Goal: Transaction & Acquisition: Purchase product/service

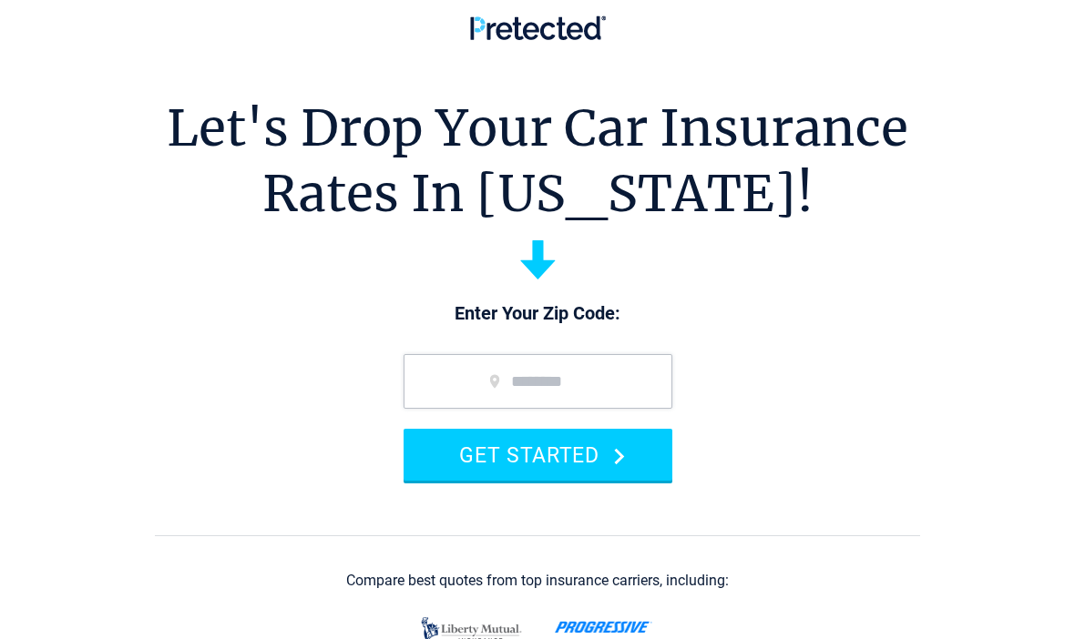
click at [594, 381] on input "zip code" at bounding box center [537, 381] width 269 height 55
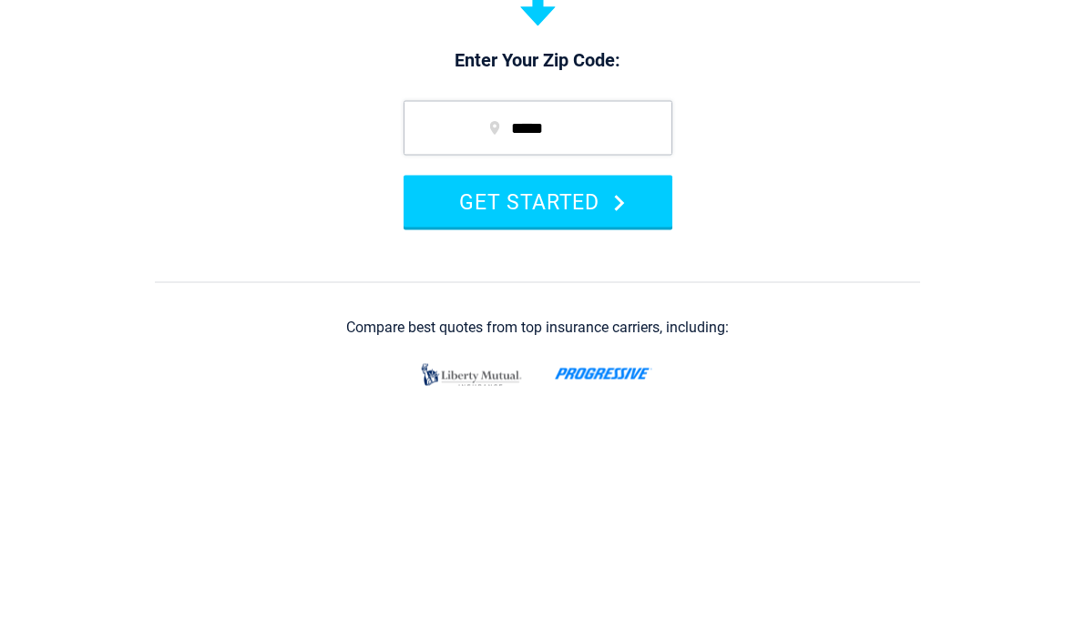
type input "*****"
click at [568, 429] on button "GET STARTED" at bounding box center [537, 455] width 269 height 52
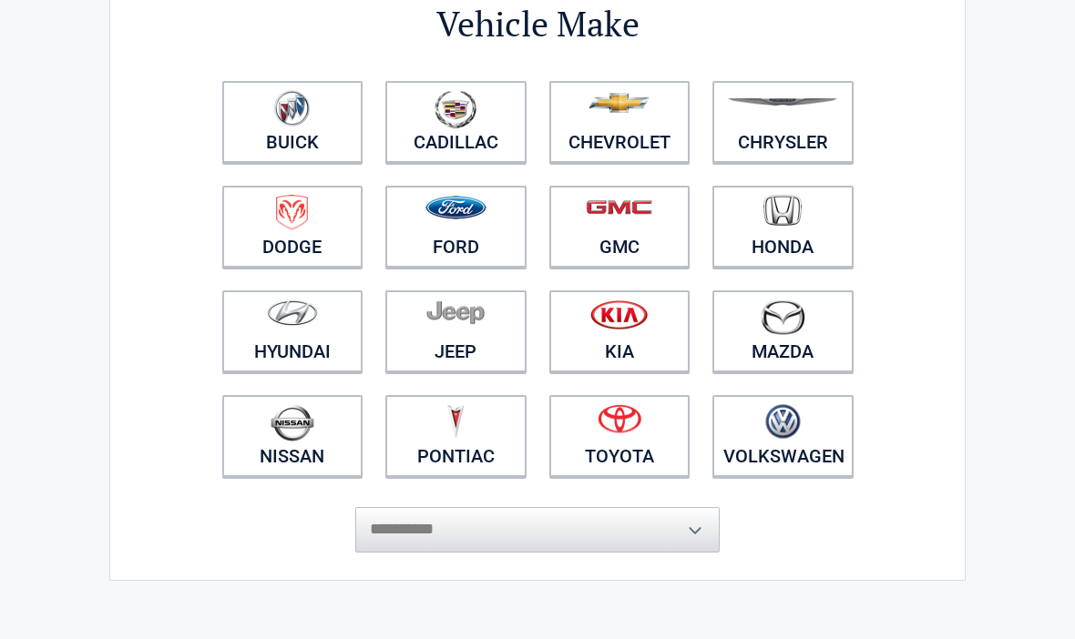
scroll to position [189, 0]
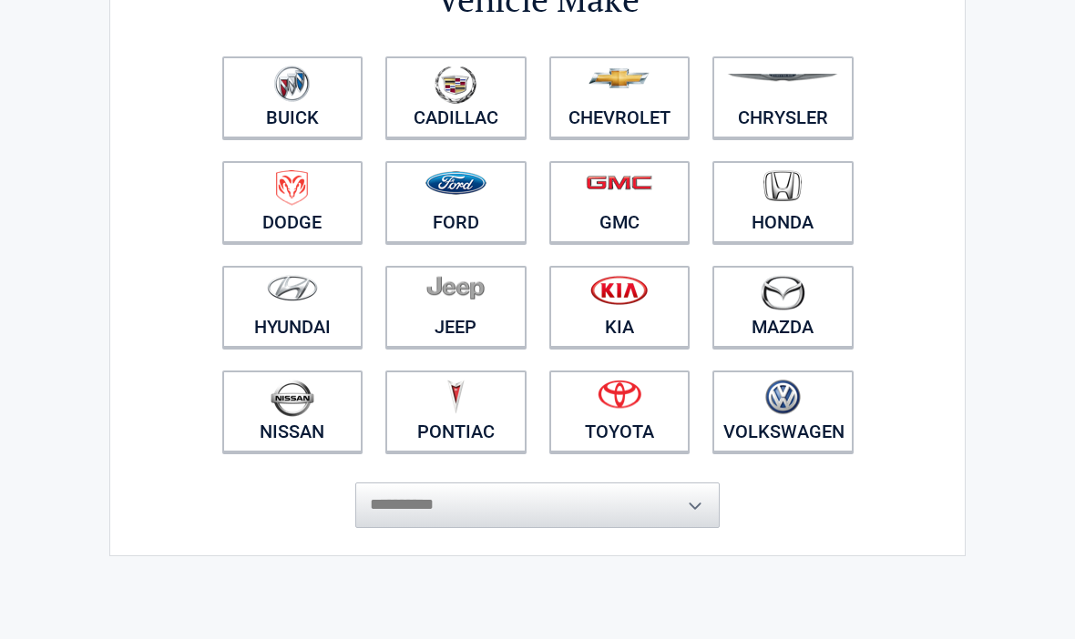
click at [642, 219] on link "GMC" at bounding box center [619, 202] width 141 height 82
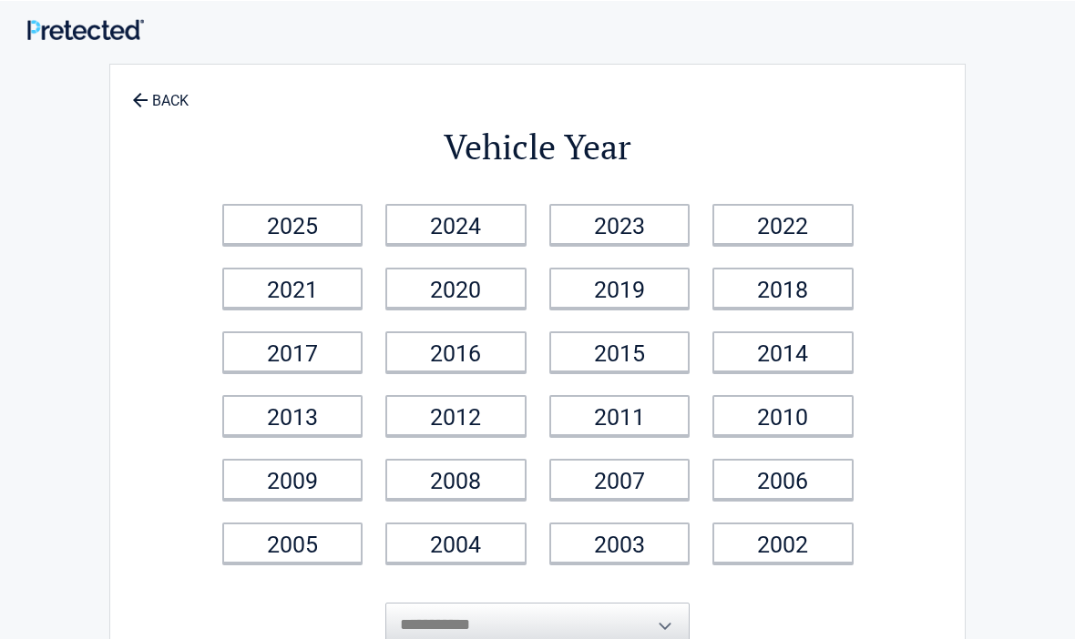
scroll to position [0, 0]
click at [484, 292] on link "2020" at bounding box center [455, 288] width 141 height 41
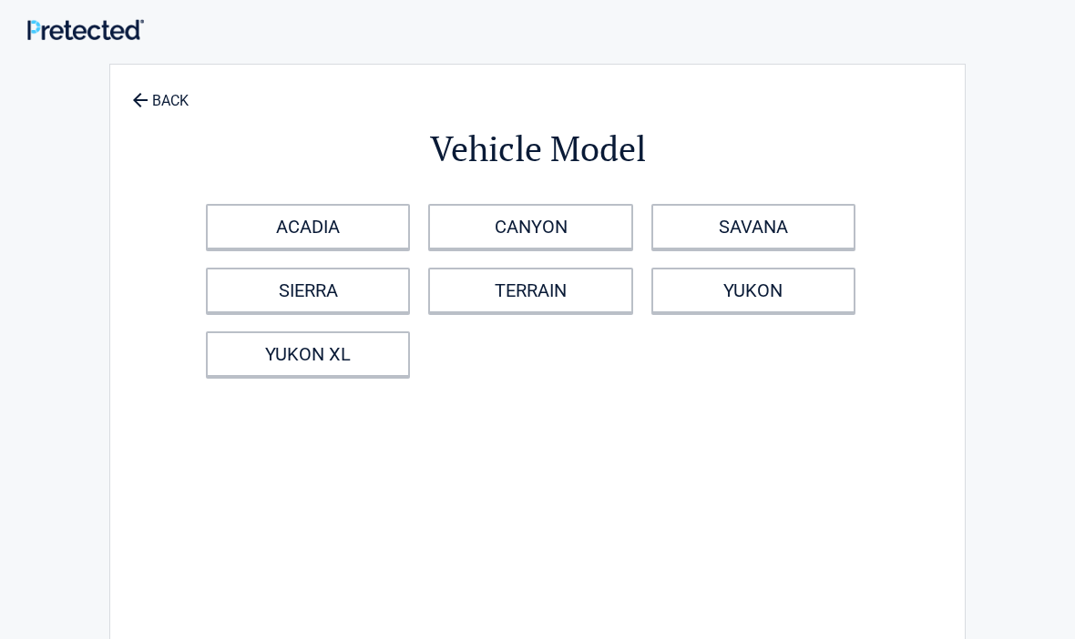
click at [573, 289] on link "TERRAIN" at bounding box center [530, 291] width 204 height 46
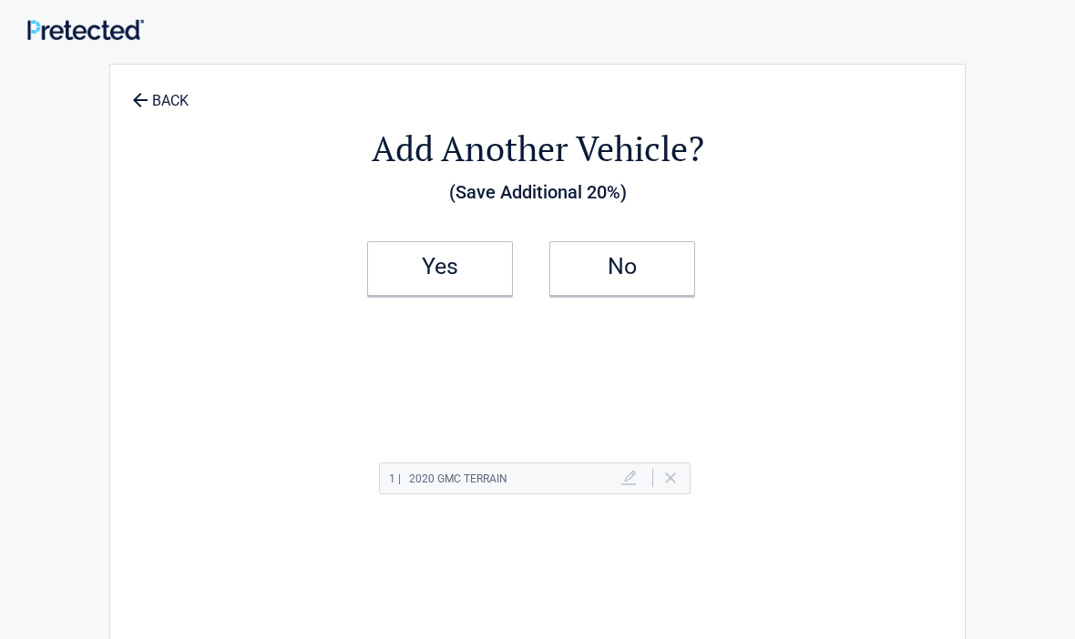
click at [471, 266] on h2 "Yes" at bounding box center [439, 266] width 107 height 13
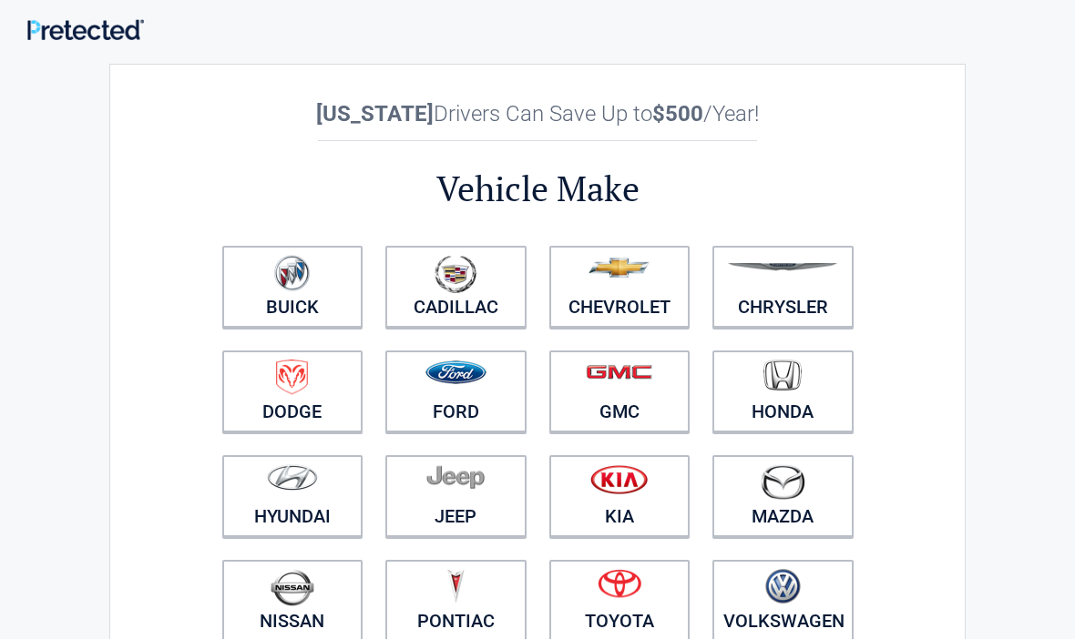
click at [785, 577] on img at bounding box center [783, 587] width 36 height 36
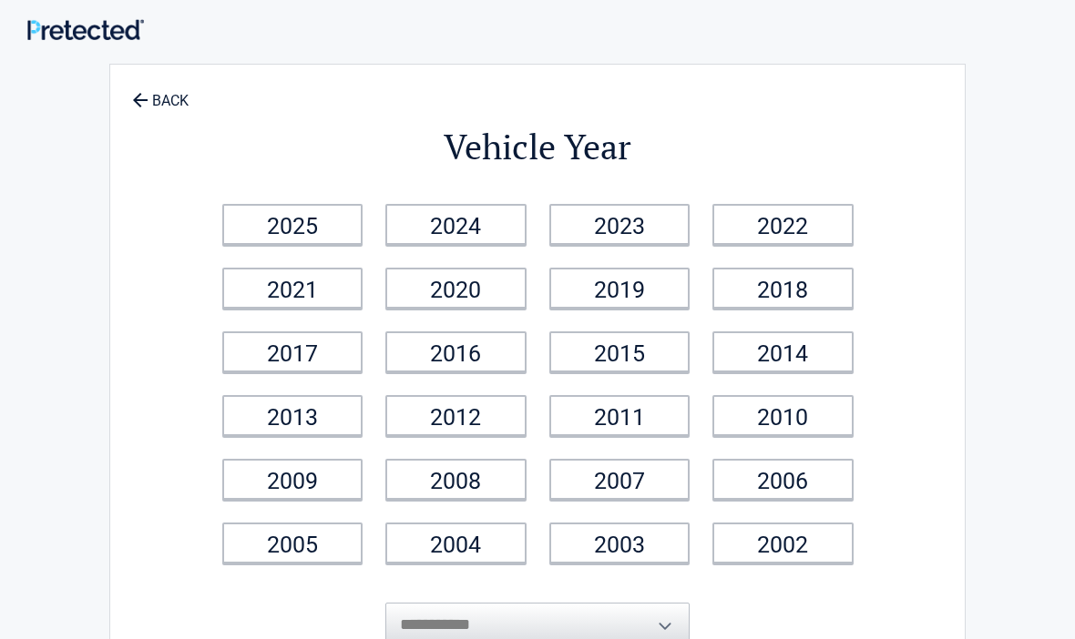
click at [627, 353] on link "2015" at bounding box center [619, 351] width 141 height 41
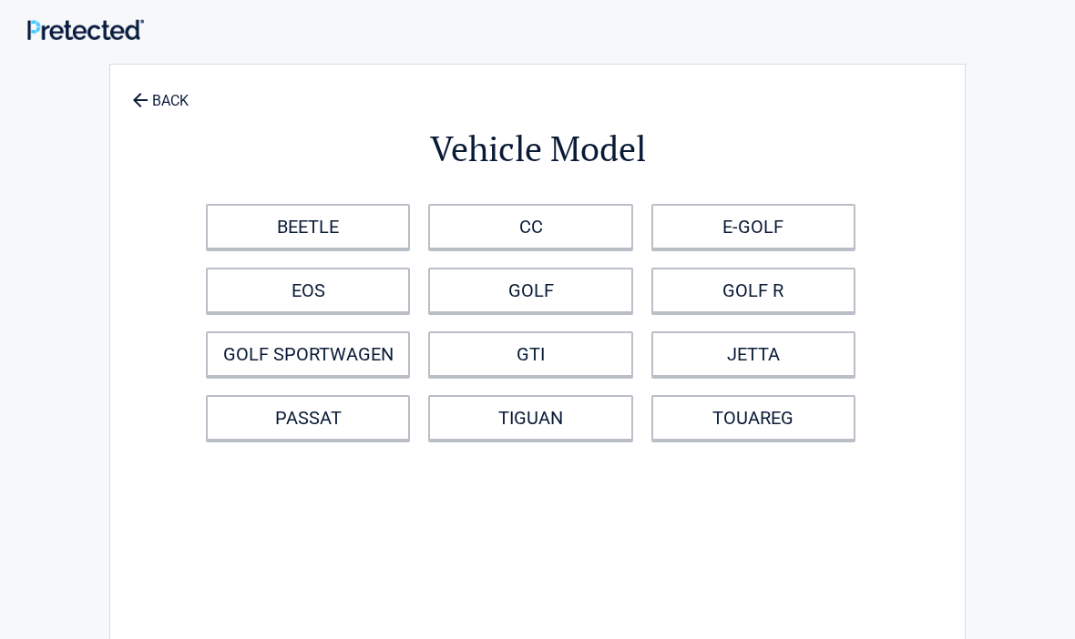
click at [794, 353] on link "JETTA" at bounding box center [753, 354] width 204 height 46
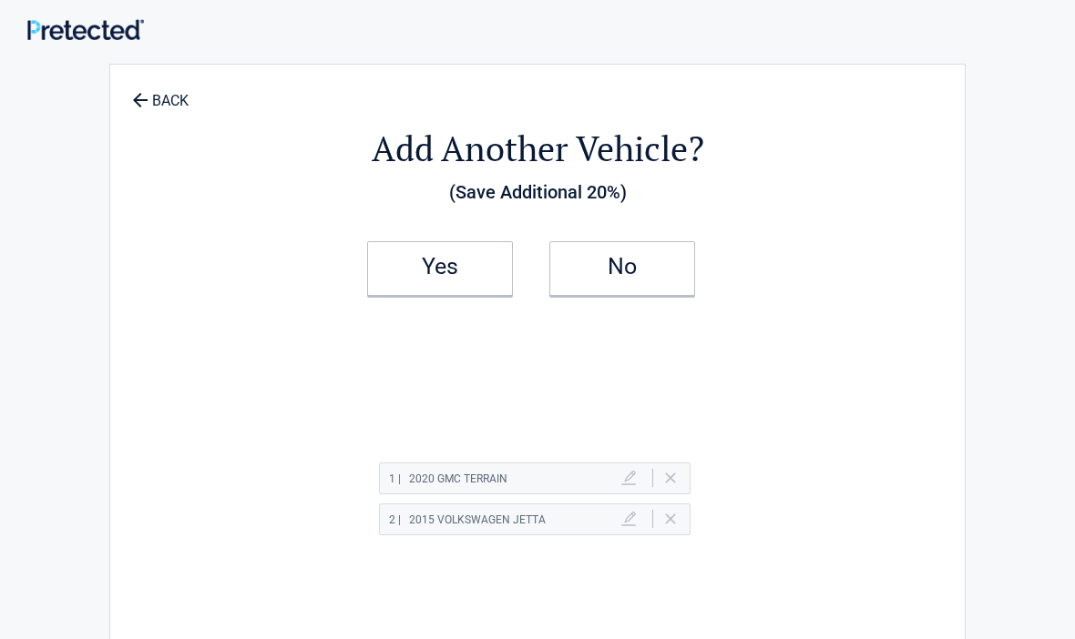
click at [441, 267] on h2 "Yes" at bounding box center [439, 266] width 107 height 13
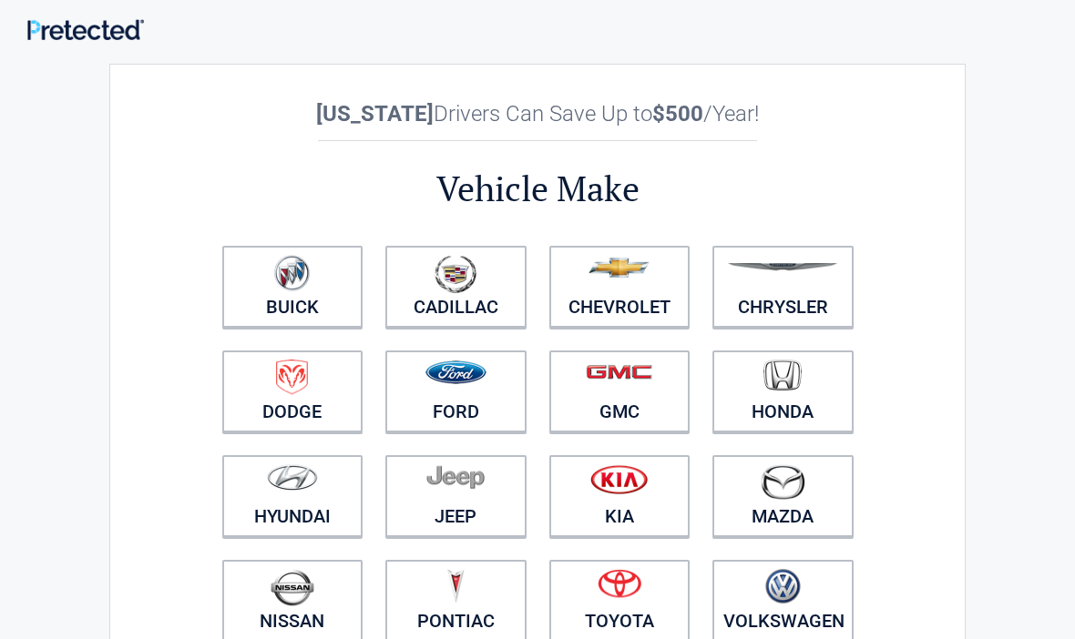
click at [469, 395] on figure at bounding box center [455, 380] width 119 height 41
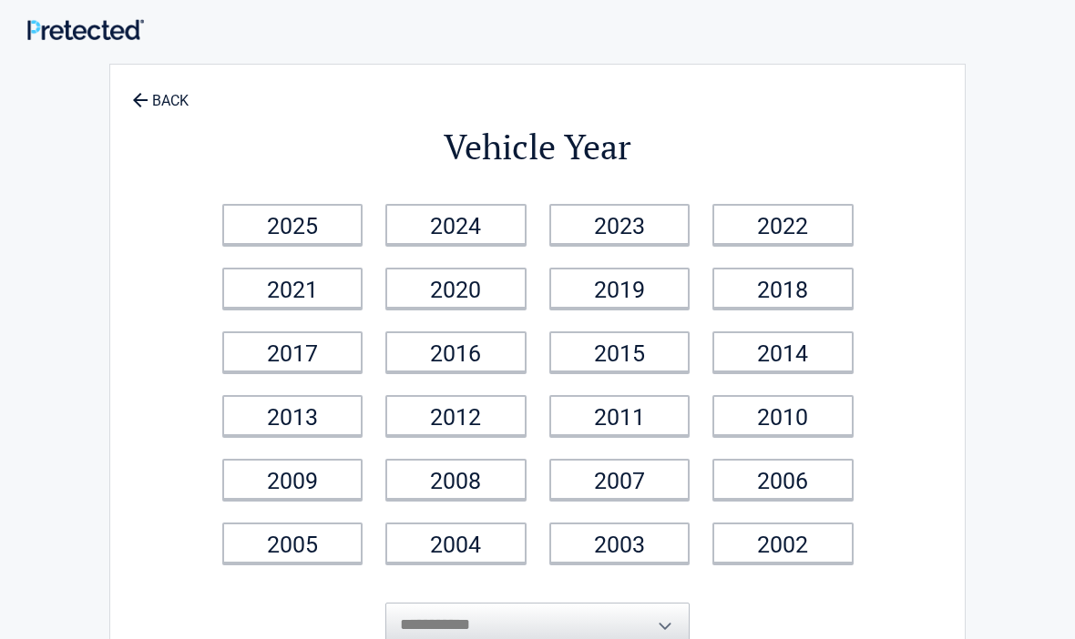
click at [642, 353] on link "2015" at bounding box center [619, 351] width 141 height 41
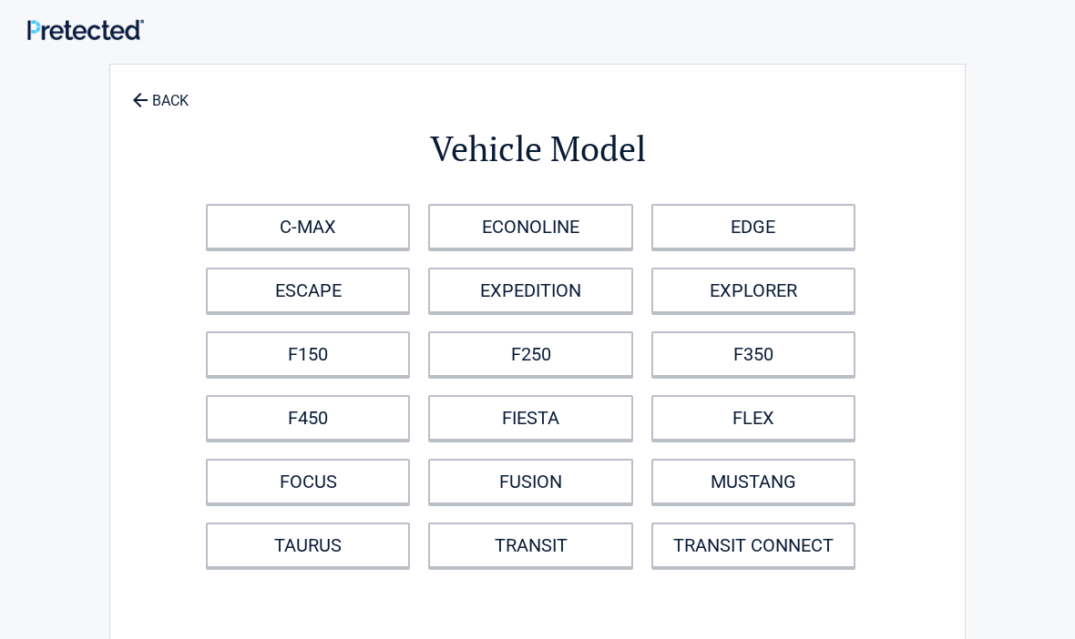
click at [359, 357] on link "F150" at bounding box center [308, 354] width 204 height 46
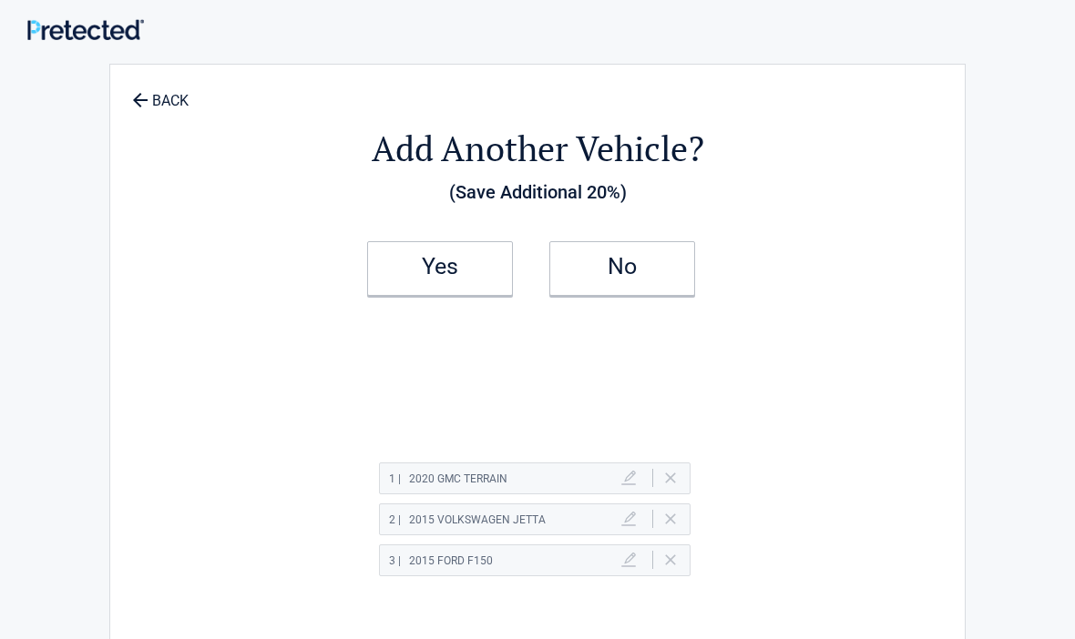
click at [652, 250] on link "No" at bounding box center [622, 268] width 146 height 55
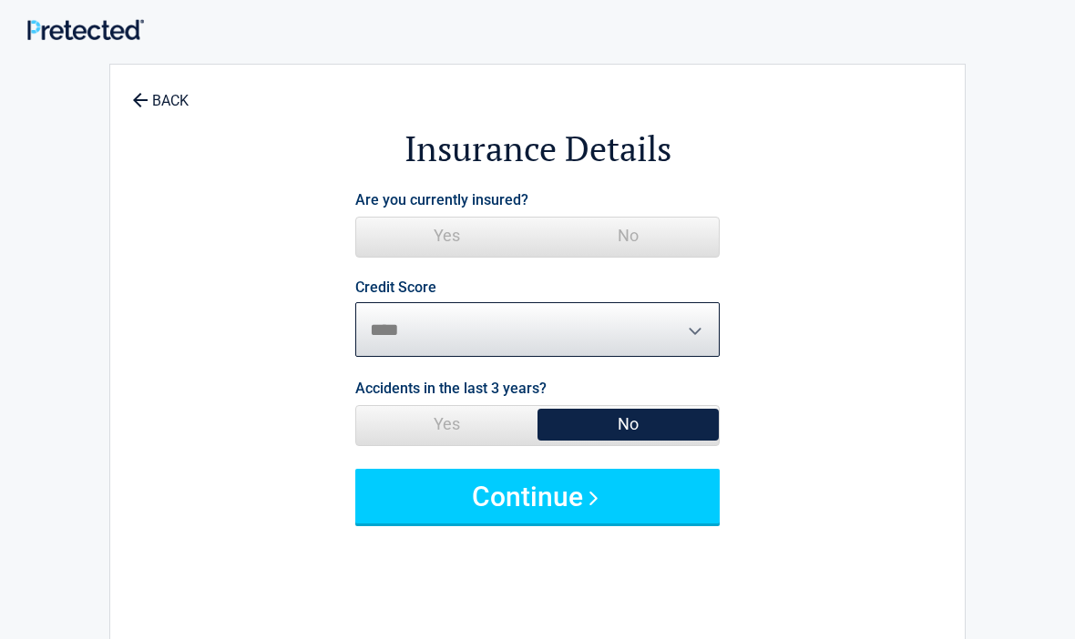
click at [694, 318] on select "********* **** ******* ****" at bounding box center [537, 329] width 364 height 55
select select "****"
click at [566, 494] on button "Continue" at bounding box center [537, 496] width 364 height 55
click at [484, 234] on span "Yes" at bounding box center [446, 236] width 181 height 36
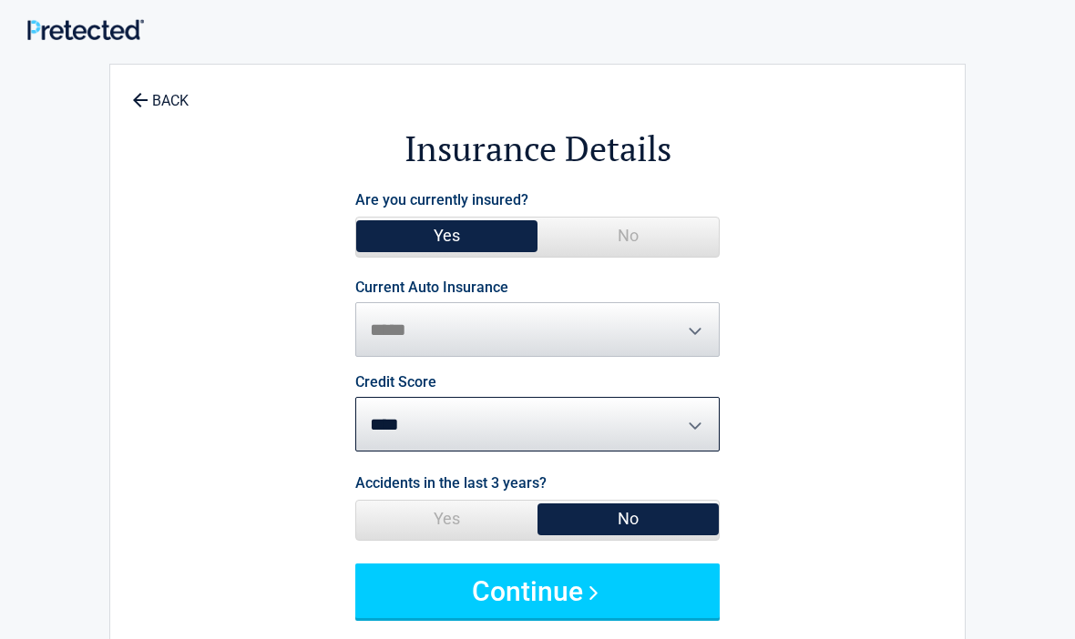
click at [599, 576] on button "Continue" at bounding box center [537, 591] width 364 height 55
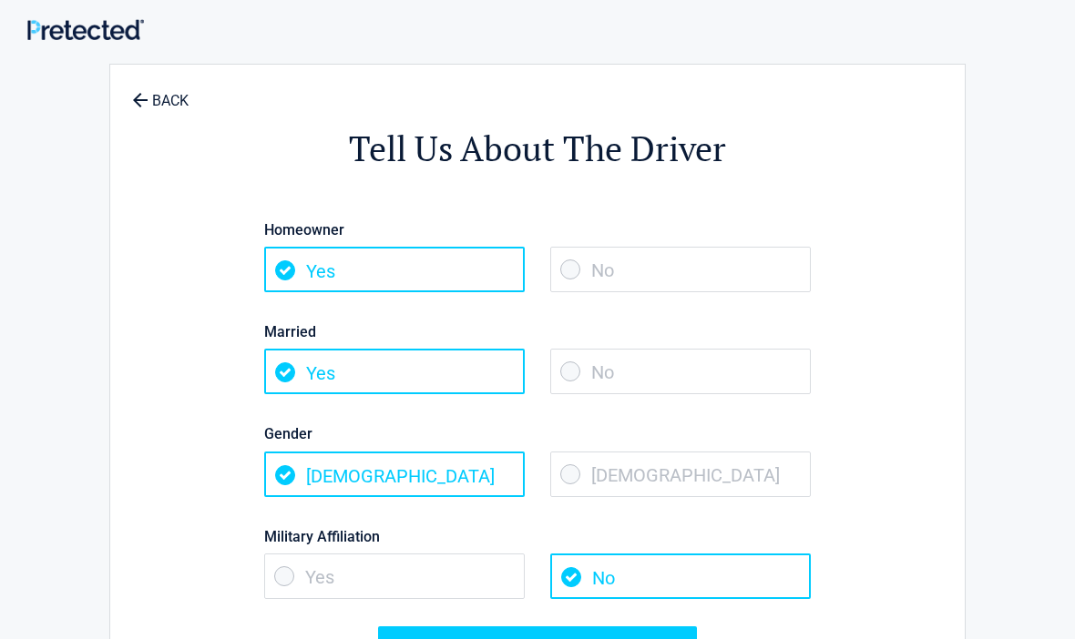
click at [583, 266] on span "No" at bounding box center [680, 270] width 260 height 46
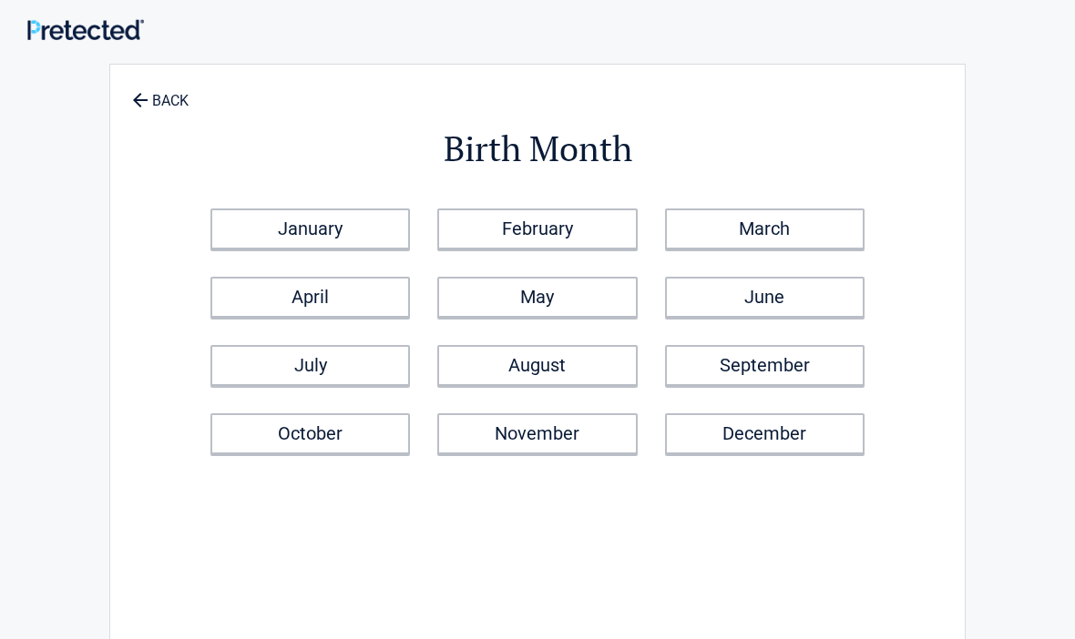
click at [158, 92] on link "BACK" at bounding box center [160, 92] width 64 height 32
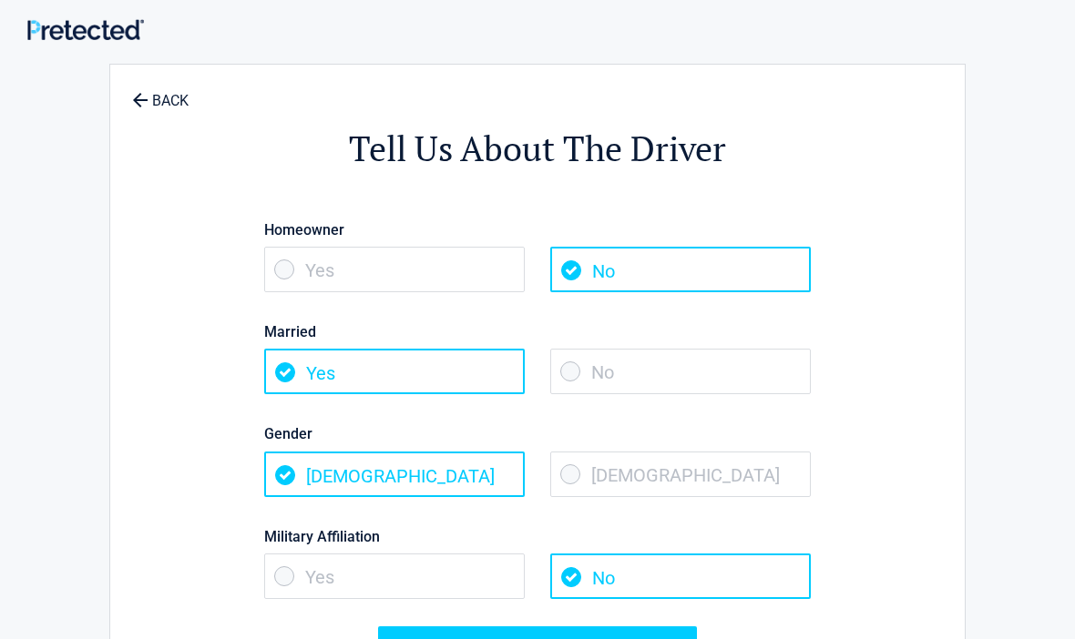
click at [292, 578] on span "Yes" at bounding box center [394, 577] width 260 height 46
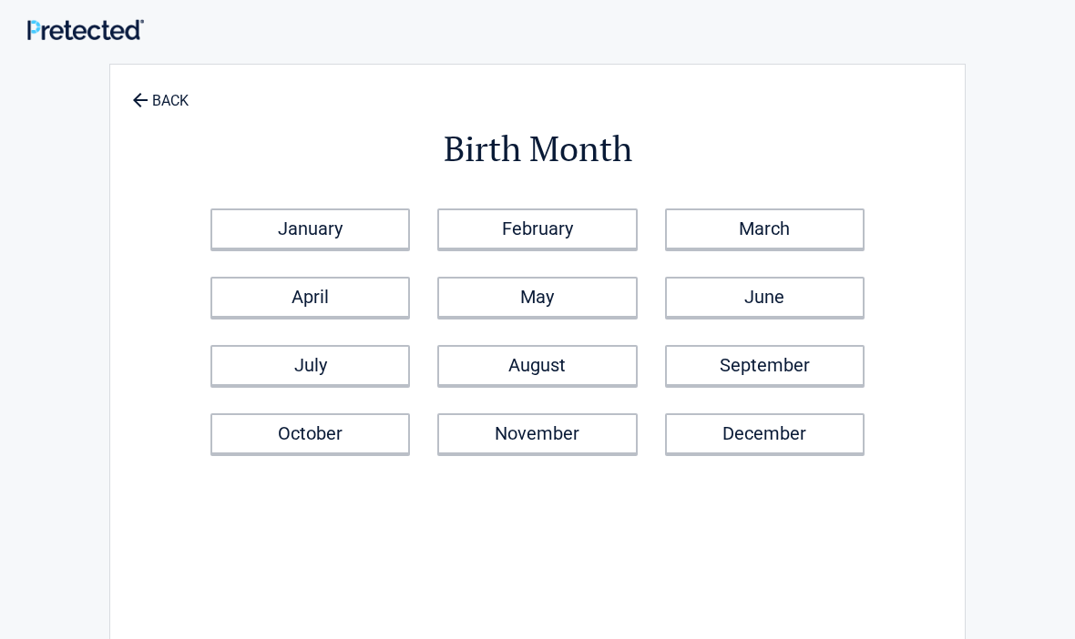
click at [832, 362] on link "September" at bounding box center [764, 365] width 199 height 41
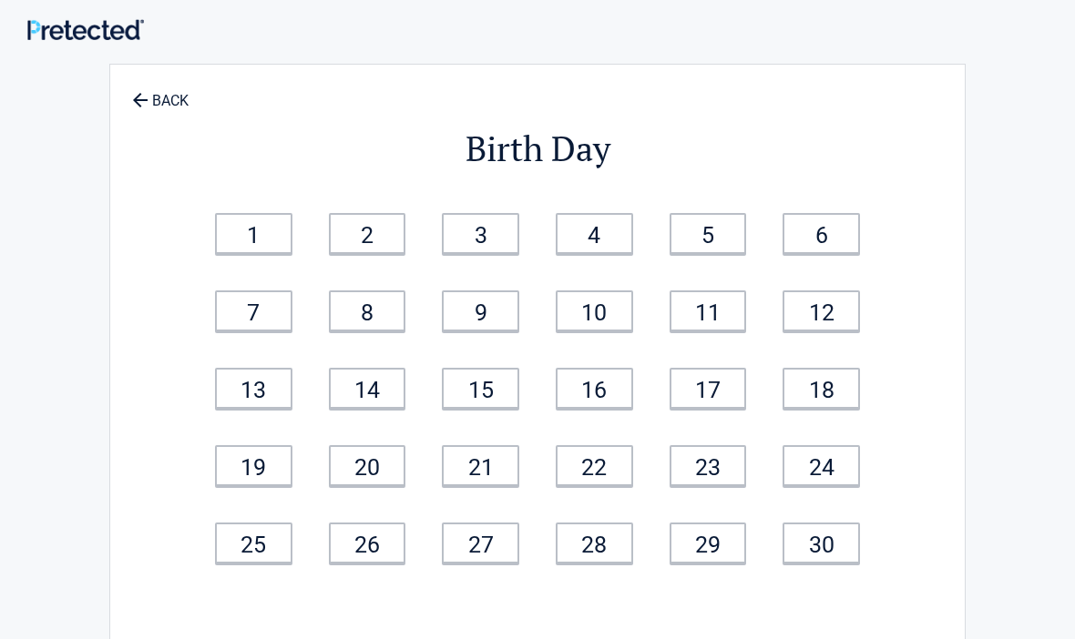
click at [717, 313] on link "11" at bounding box center [707, 310] width 77 height 41
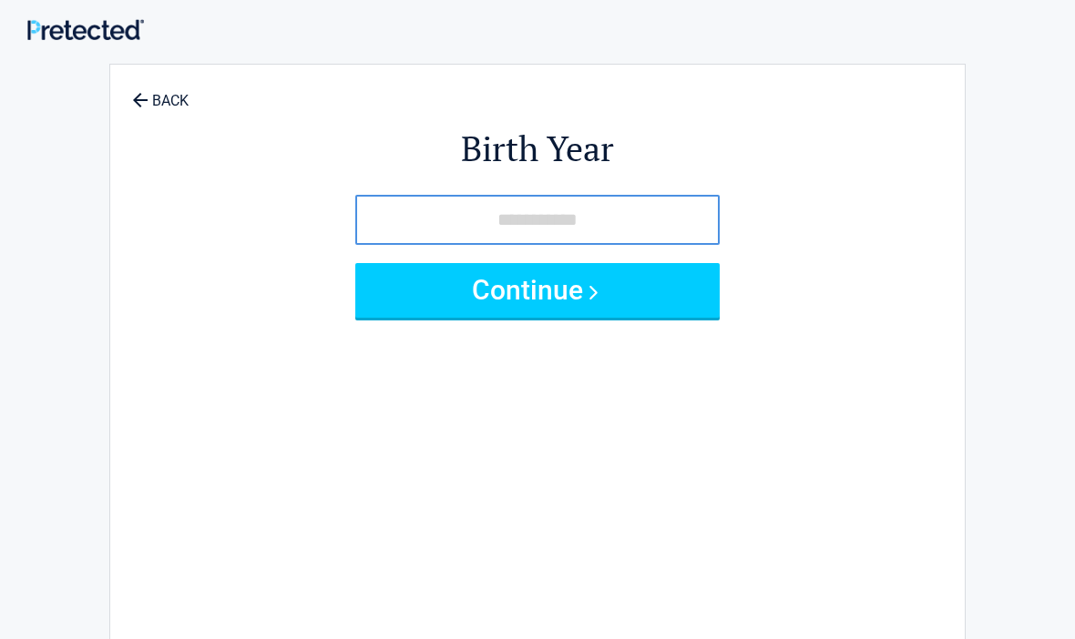
click at [480, 222] on input "tel" at bounding box center [537, 220] width 364 height 50
type input "****"
click at [633, 288] on button "Continue" at bounding box center [537, 290] width 364 height 55
